Goal: Navigation & Orientation: Understand site structure

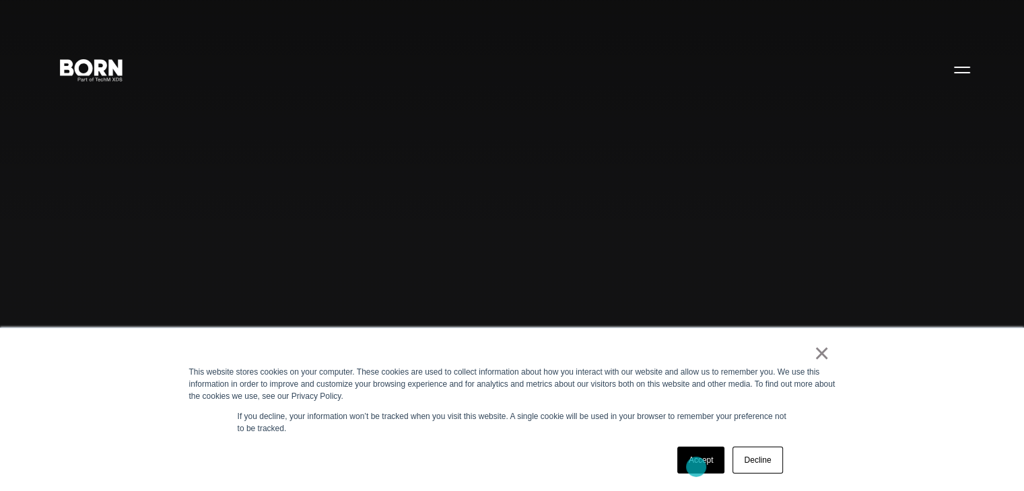
click at [696, 467] on link "Accept" at bounding box center [701, 460] width 48 height 27
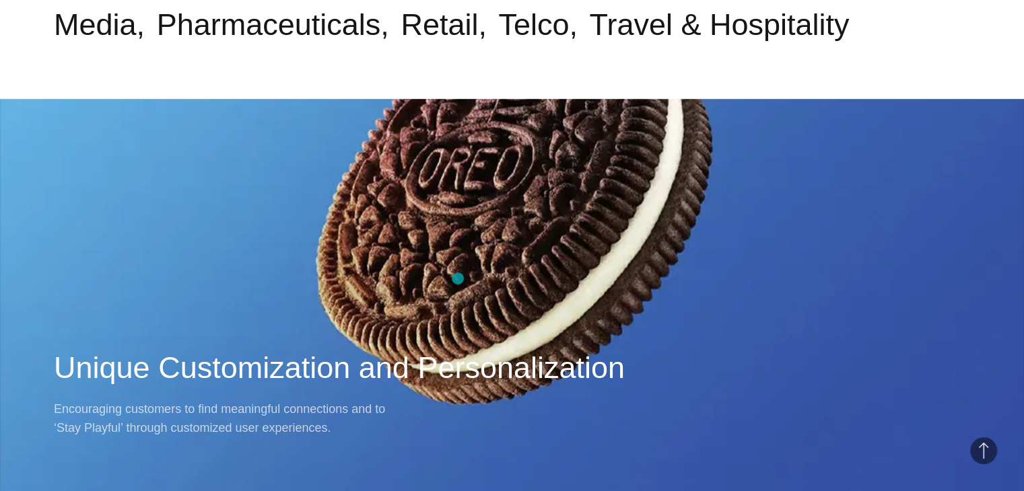
scroll to position [1010, 0]
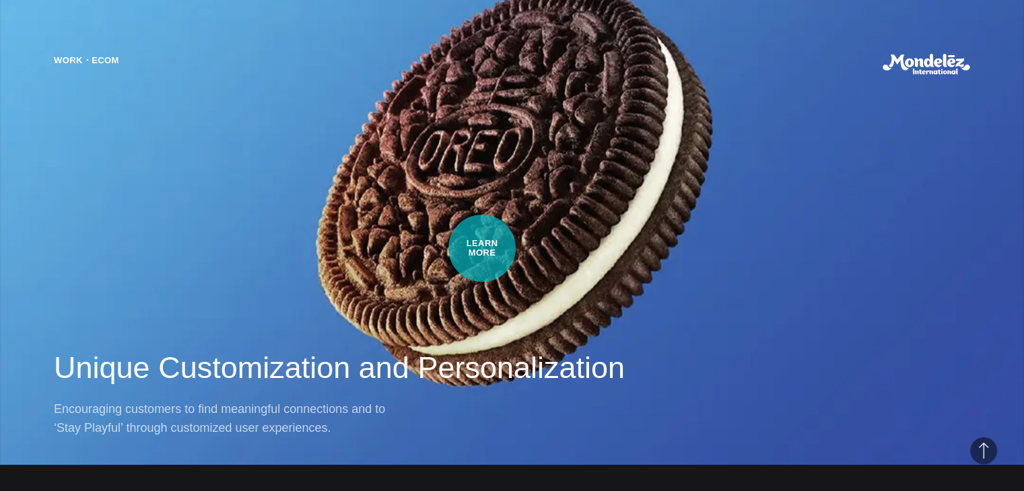
click at [482, 248] on div "Work・Ecom Unique Customization and Personalization Encouraging customers to fin…" at bounding box center [512, 245] width 1024 height 491
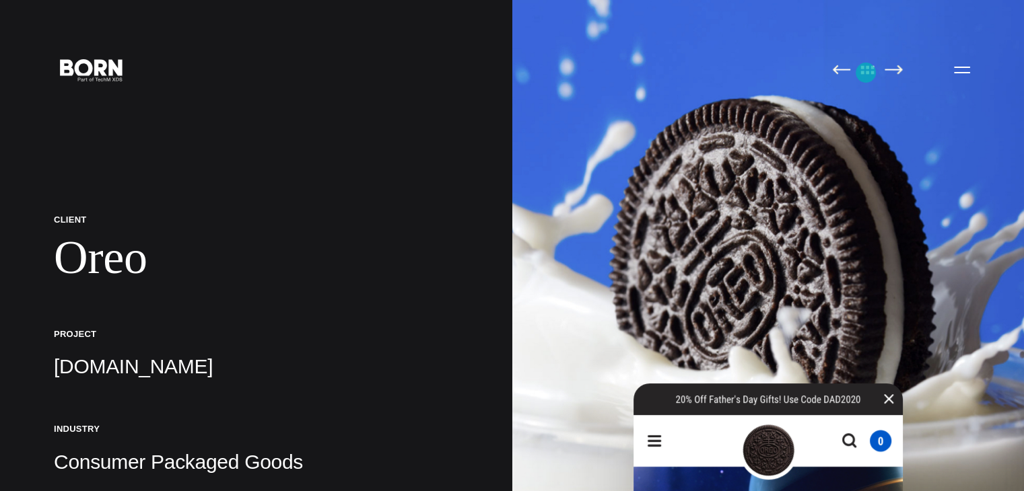
click at [866, 73] on img at bounding box center [868, 70] width 28 height 10
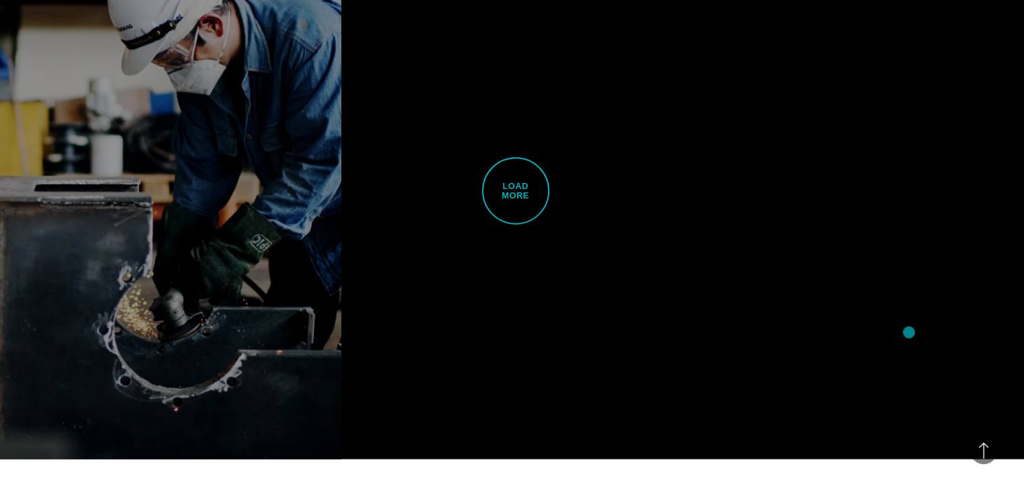
scroll to position [3500, 0]
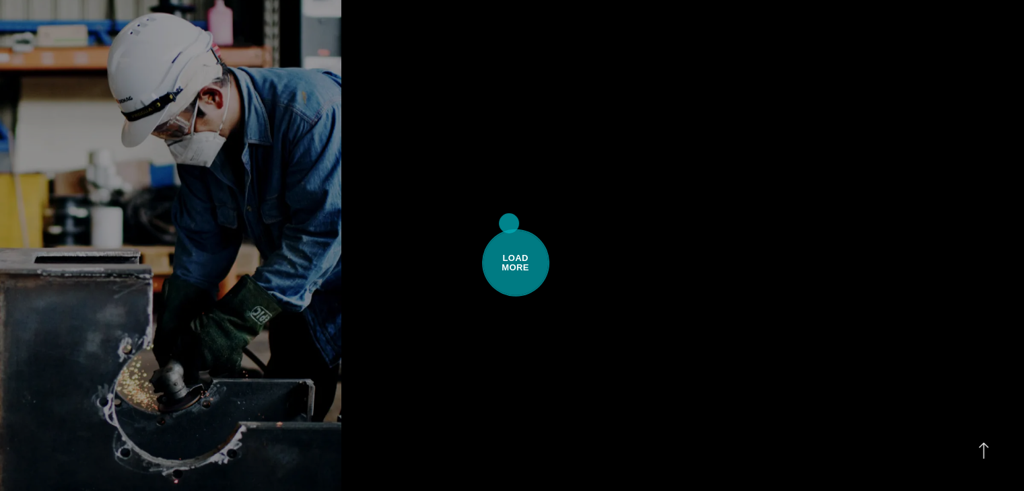
click at [509, 230] on span "Load More" at bounding box center [515, 263] width 67 height 67
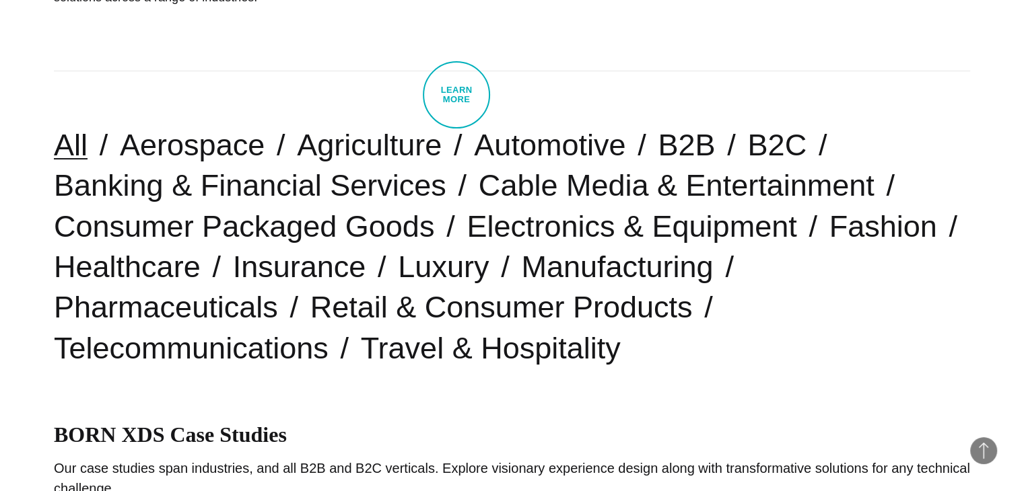
scroll to position [269, 0]
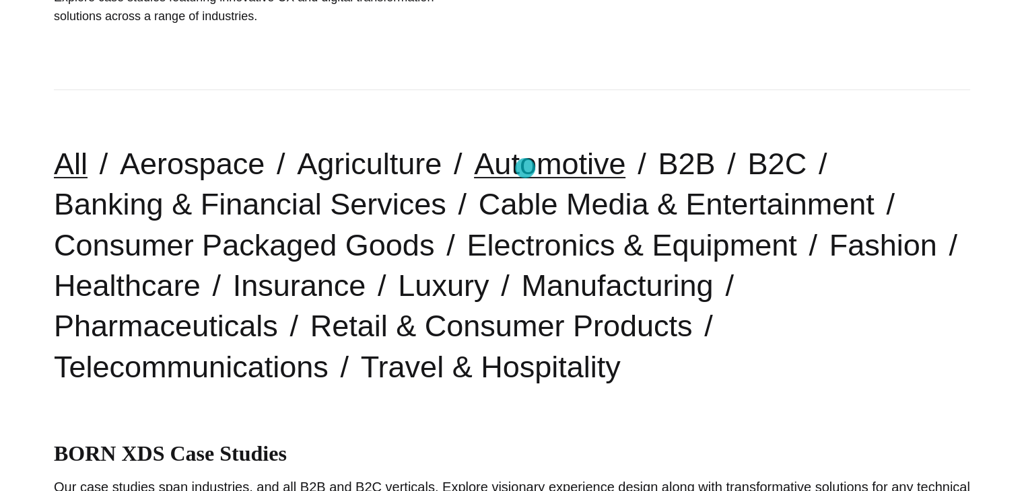
click at [525, 168] on link "Automotive" at bounding box center [549, 164] width 151 height 34
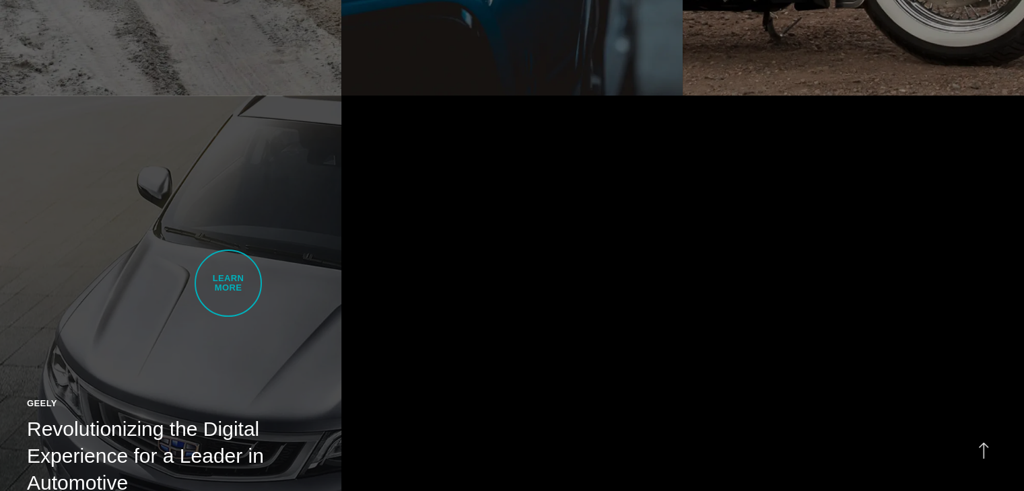
scroll to position [1279, 0]
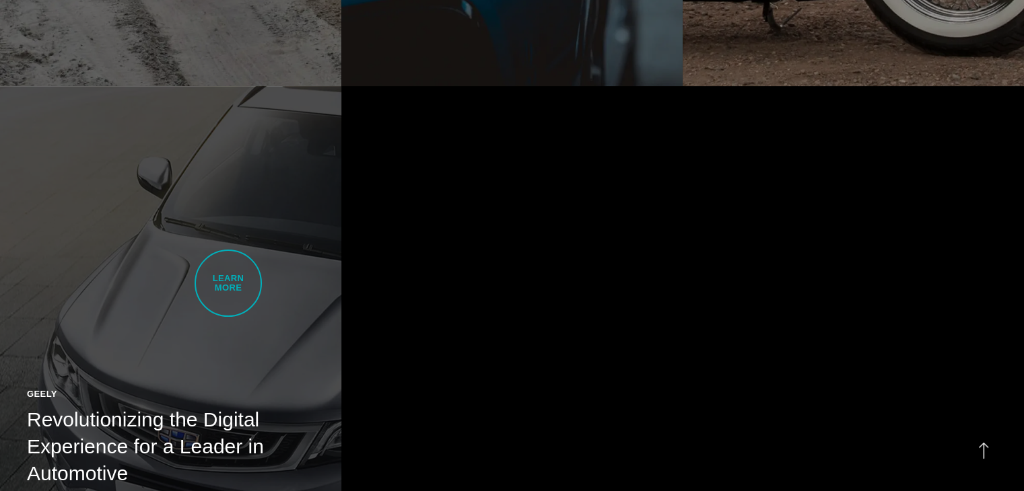
click at [228, 283] on link "Geely Revolutionizing the Digital Experience for a Leader in Automotive [PERSON…" at bounding box center [170, 355] width 341 height 538
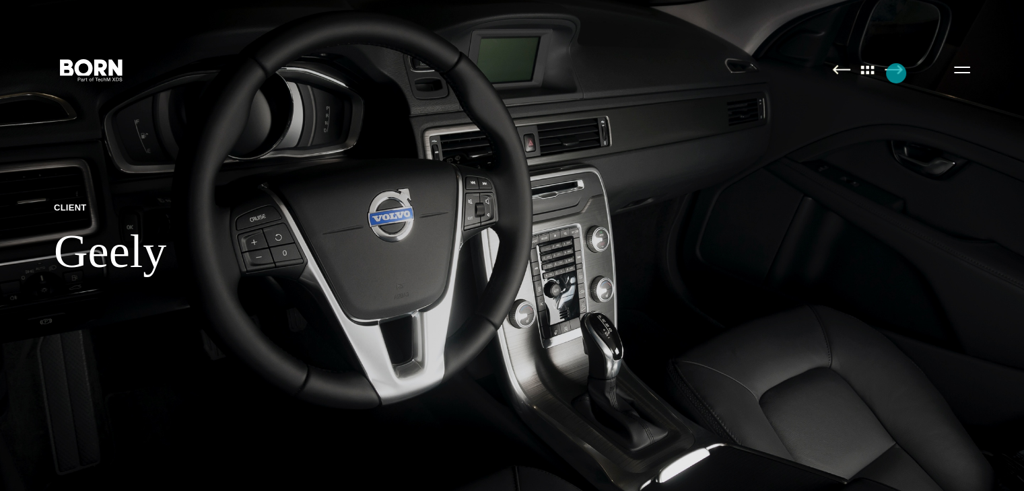
click at [896, 73] on img at bounding box center [894, 70] width 18 height 10
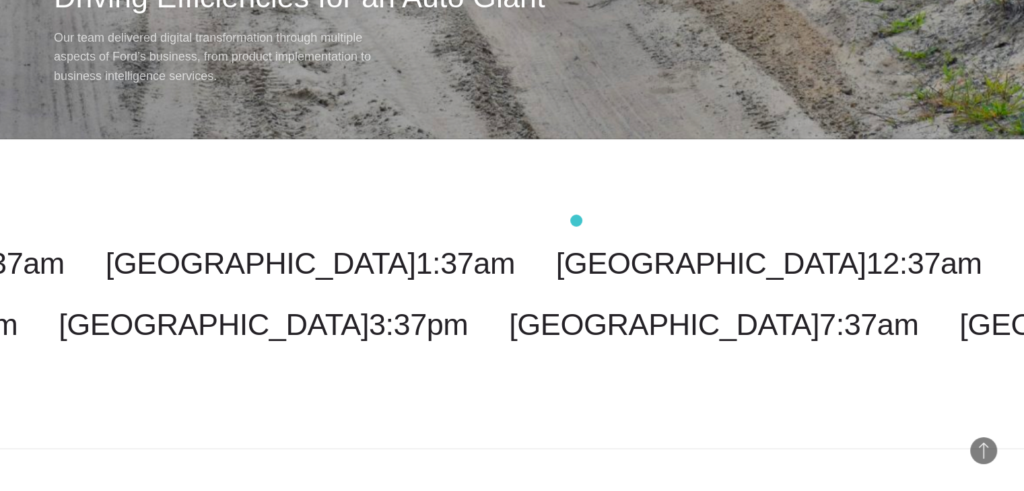
scroll to position [14136, 0]
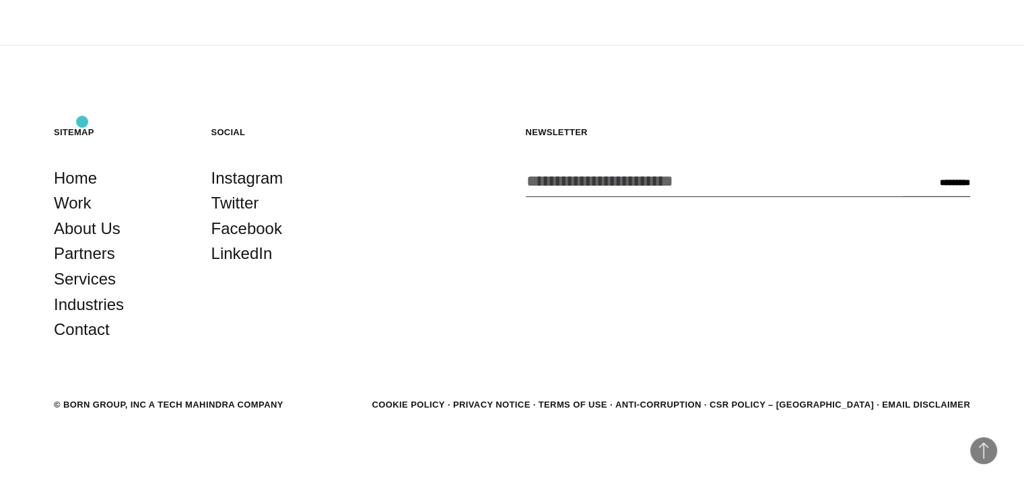
click at [82, 122] on footer "Back to Top Sitemap Home Work About Us Partners Services Industries Contact Soc…" at bounding box center [512, 270] width 1024 height 449
click at [82, 130] on h5 "Sitemap" at bounding box center [119, 132] width 131 height 11
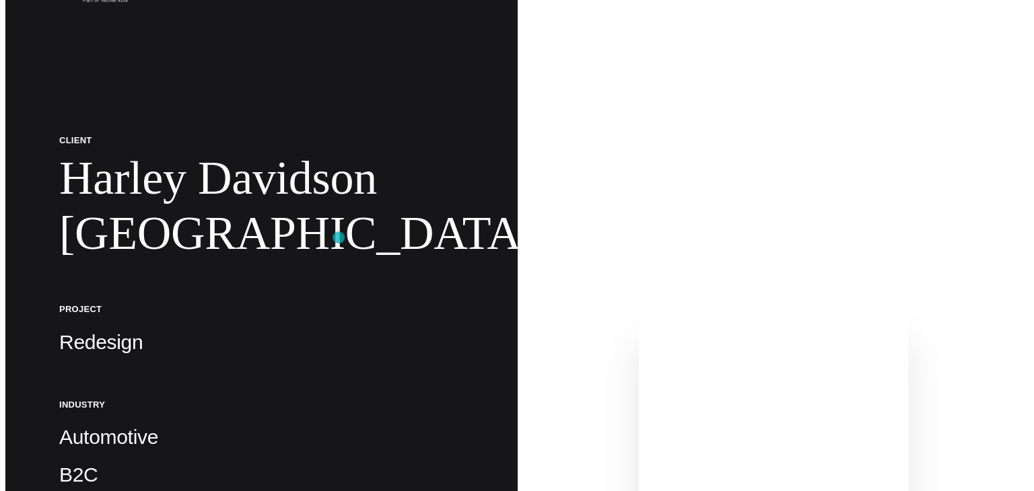
scroll to position [0, 0]
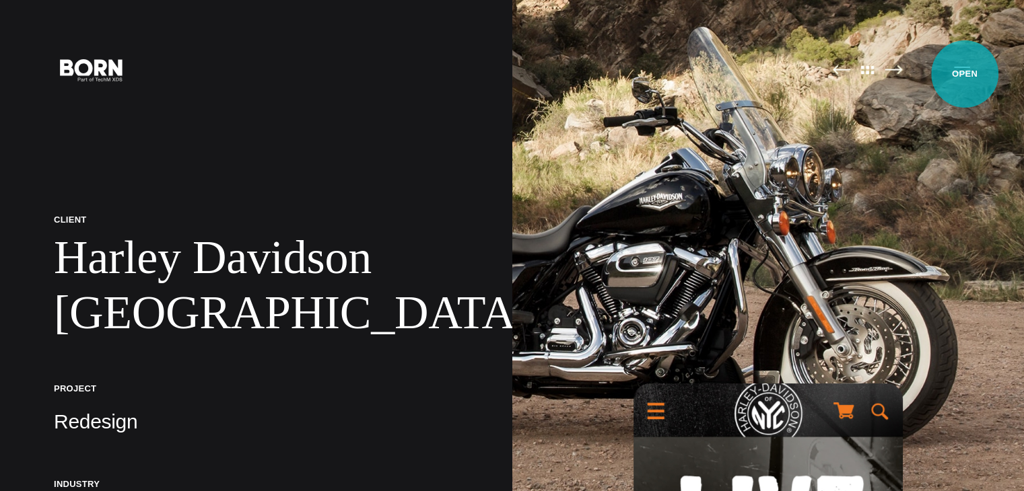
click at [965, 74] on button "Primary Menu" at bounding box center [962, 69] width 32 height 28
